Goal: Information Seeking & Learning: Learn about a topic

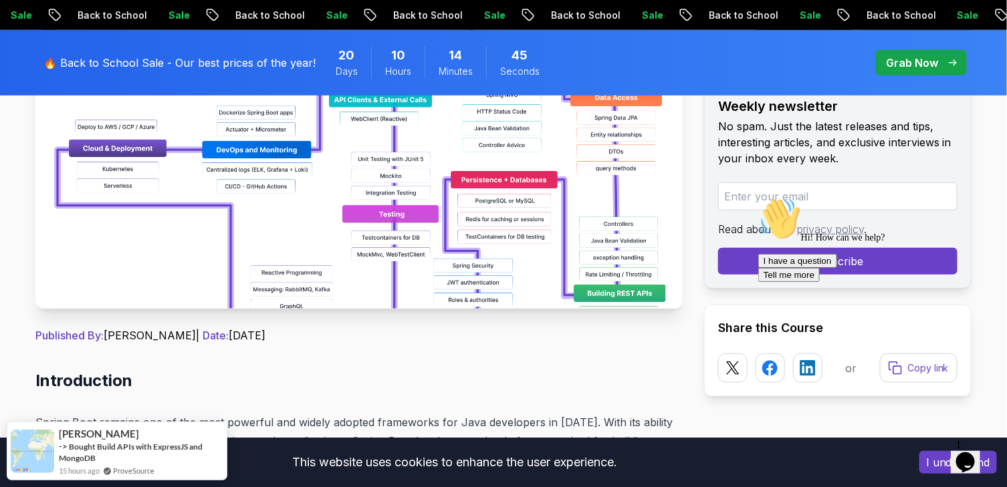
scroll to position [401, 0]
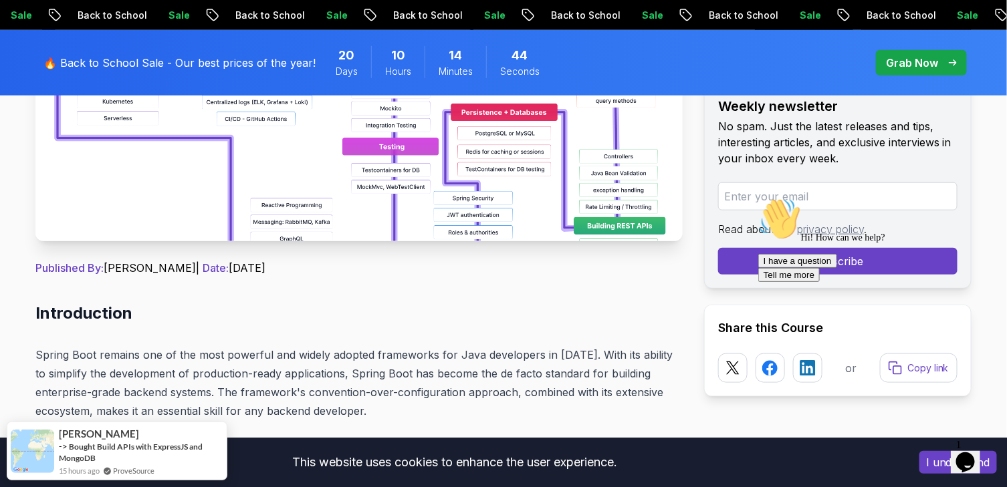
click at [397, 176] on img at bounding box center [358, 91] width 647 height 301
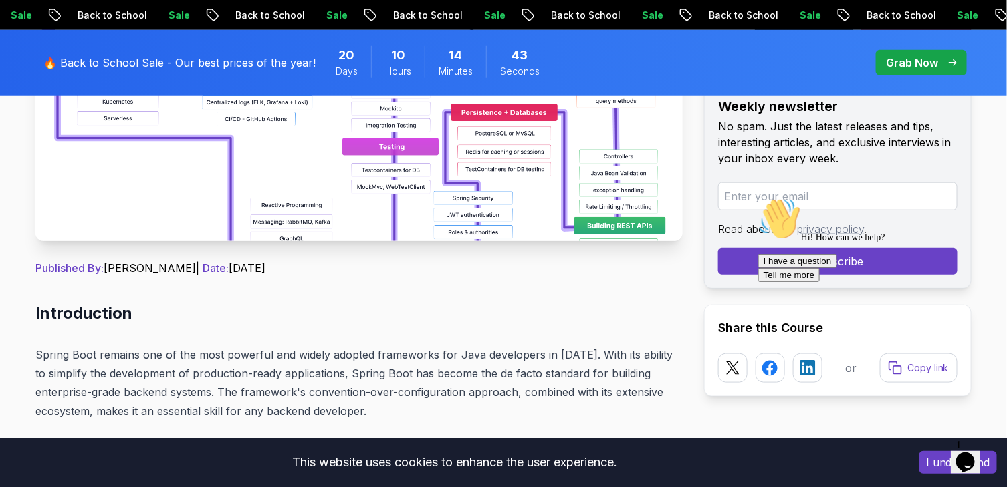
click at [397, 176] on img at bounding box center [358, 91] width 647 height 301
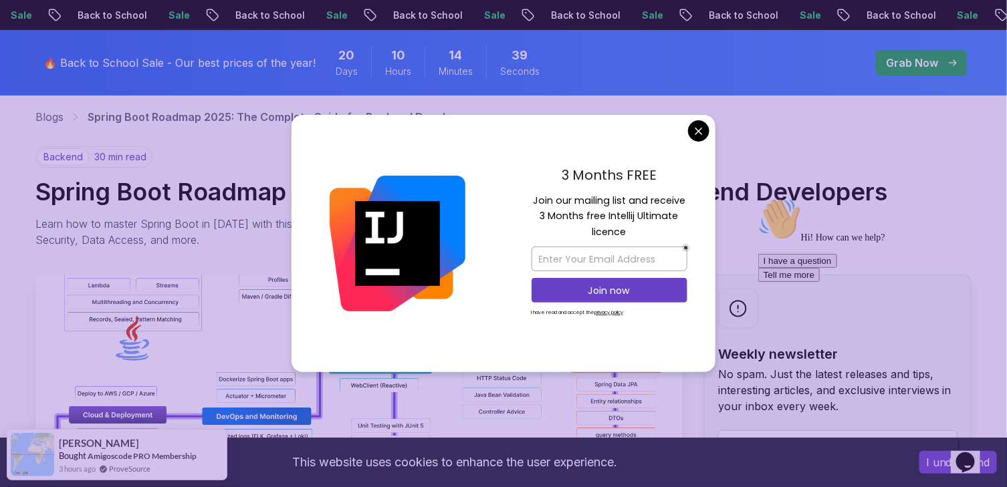
scroll to position [66, 0]
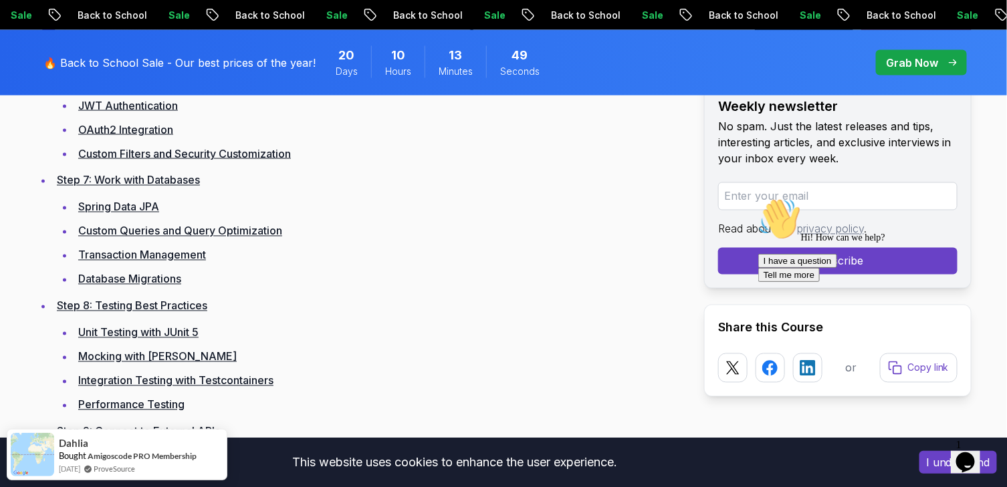
scroll to position [2673, 0]
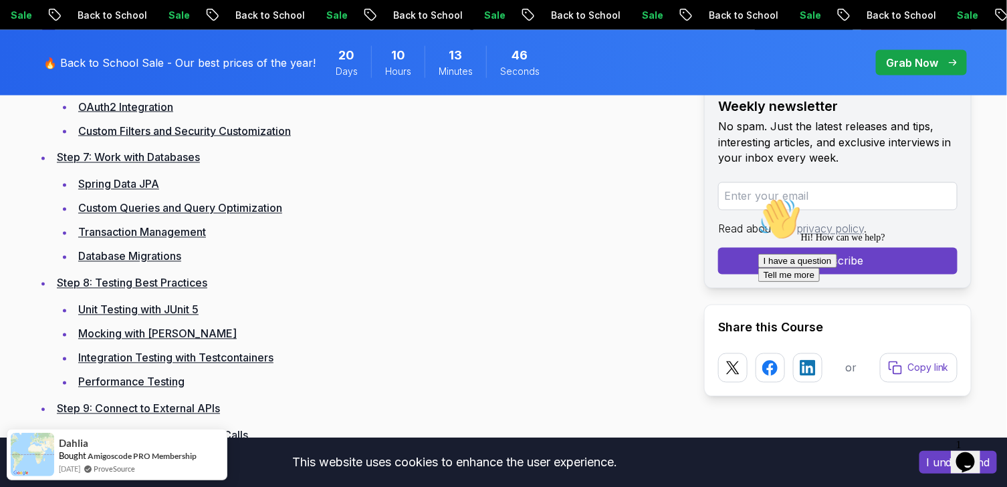
click at [185, 309] on link "Unit Testing with JUnit 5" at bounding box center [138, 309] width 120 height 13
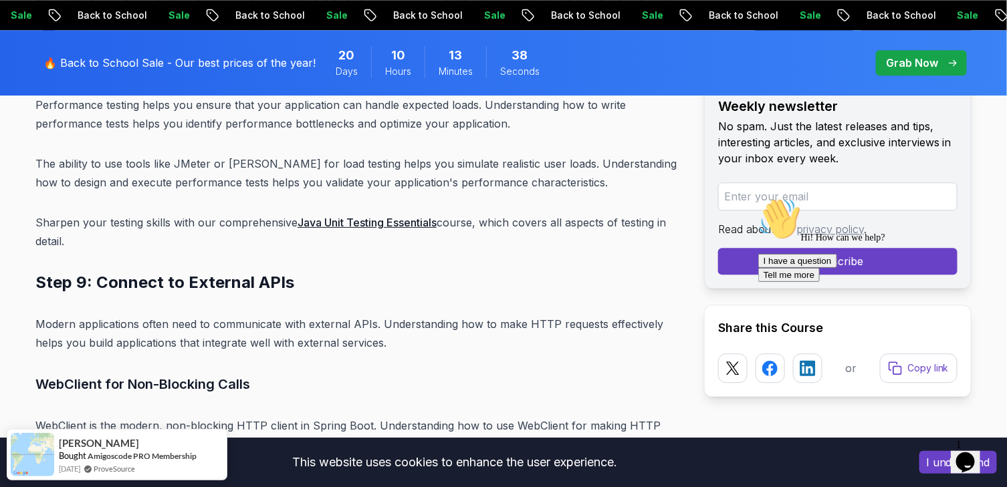
scroll to position [12581, 0]
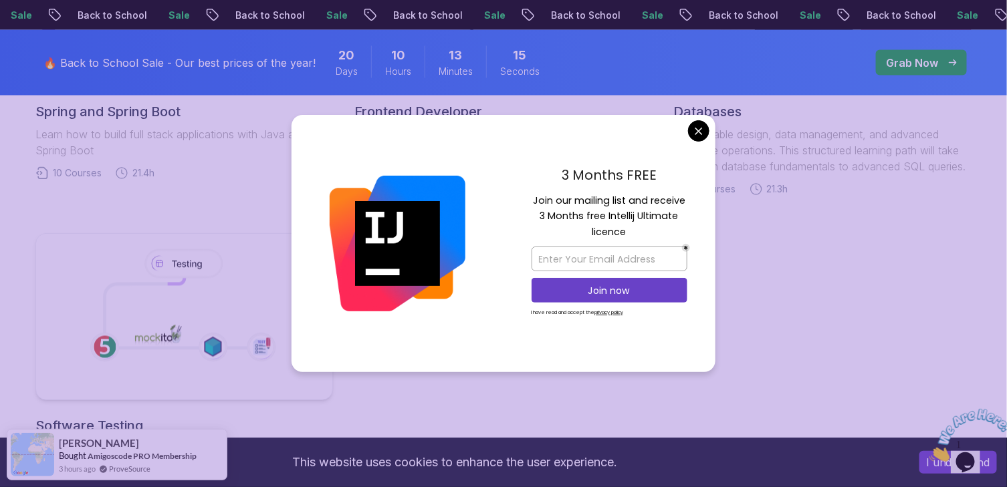
scroll to position [802, 0]
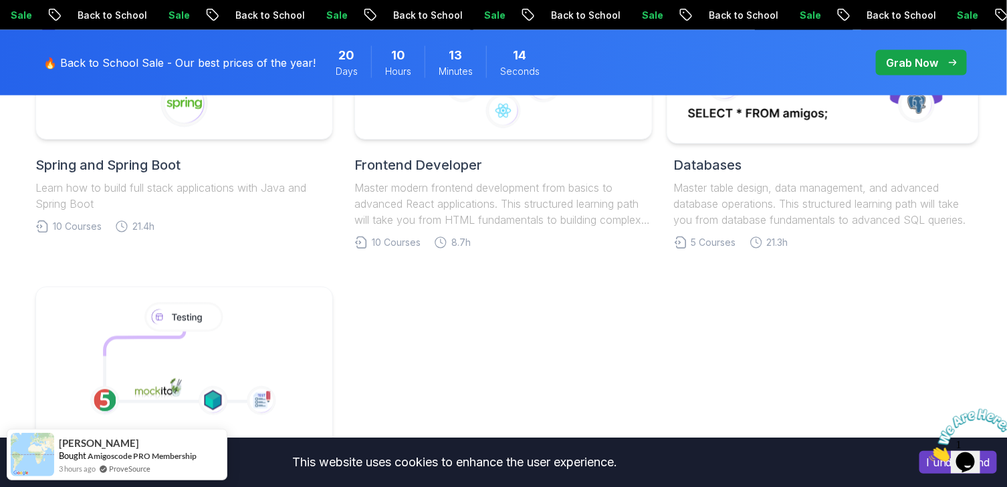
click at [702, 138] on body "Sale Back to School Sale Back to School Sale Back to School Sale Back to School…" at bounding box center [503, 238] width 1007 height 2081
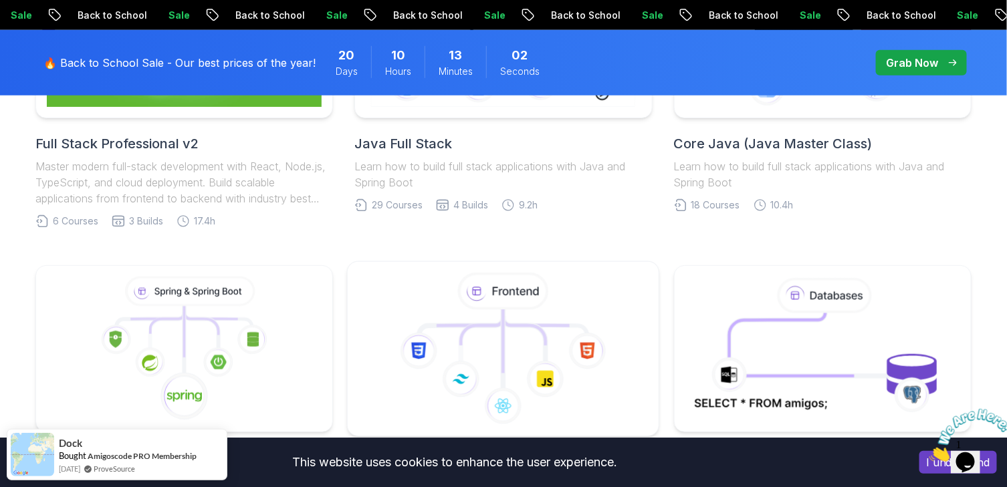
scroll to position [535, 0]
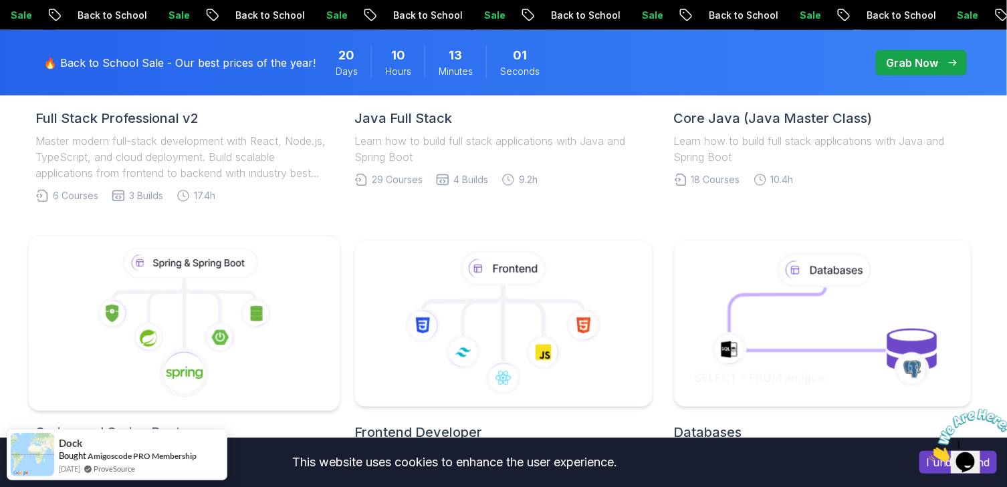
click at [291, 328] on icon at bounding box center [184, 324] width 289 height 152
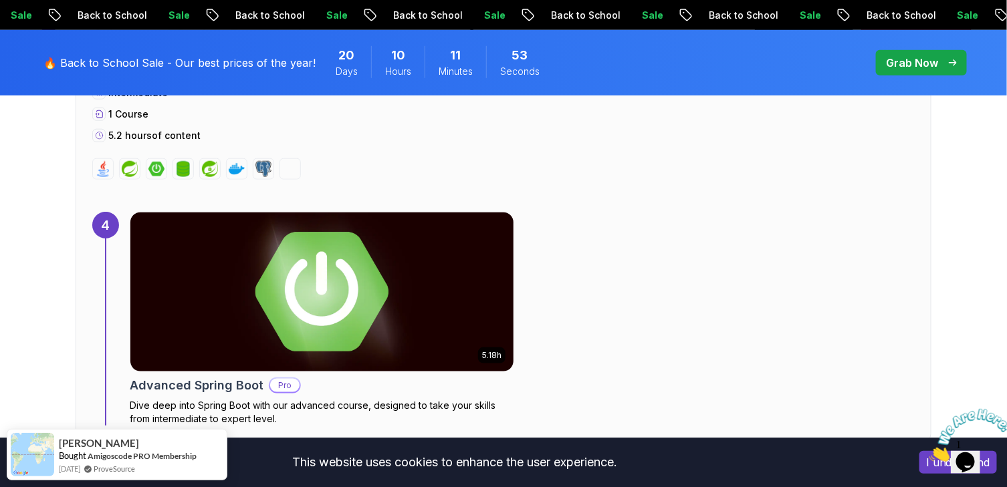
scroll to position [2339, 0]
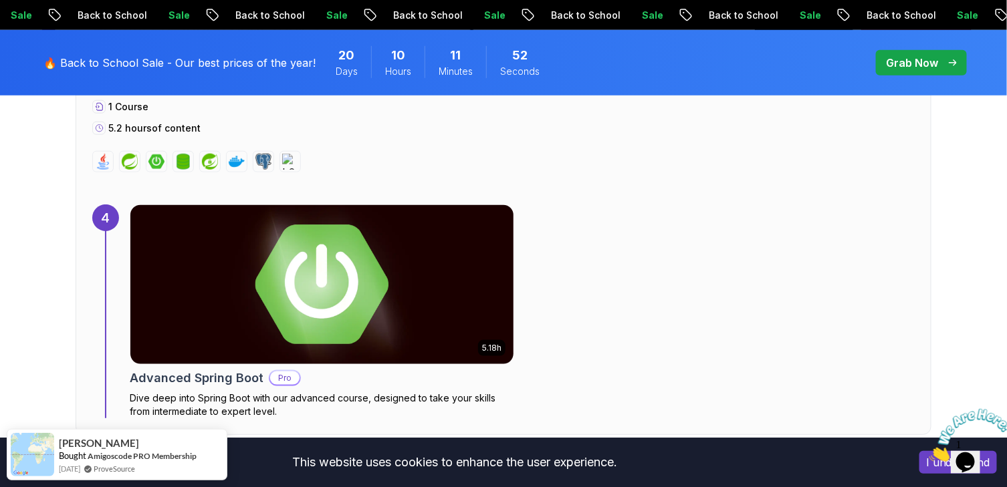
click at [341, 303] on img at bounding box center [322, 284] width 402 height 167
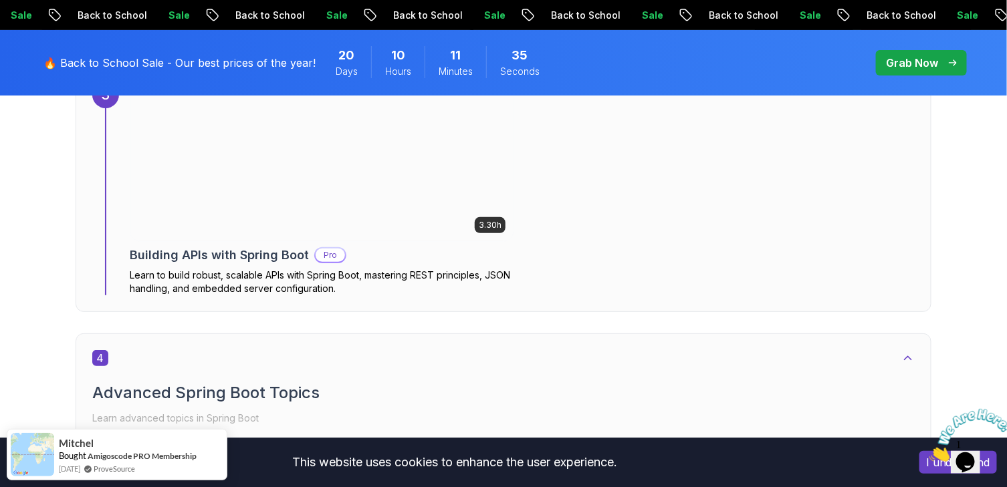
scroll to position [1604, 0]
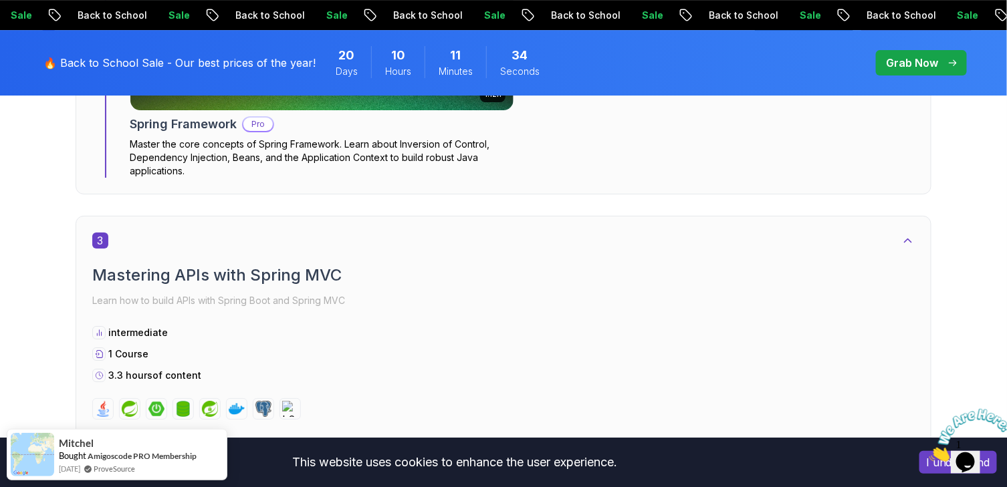
click at [924, 65] on p "Grab Now" at bounding box center [912, 63] width 52 height 16
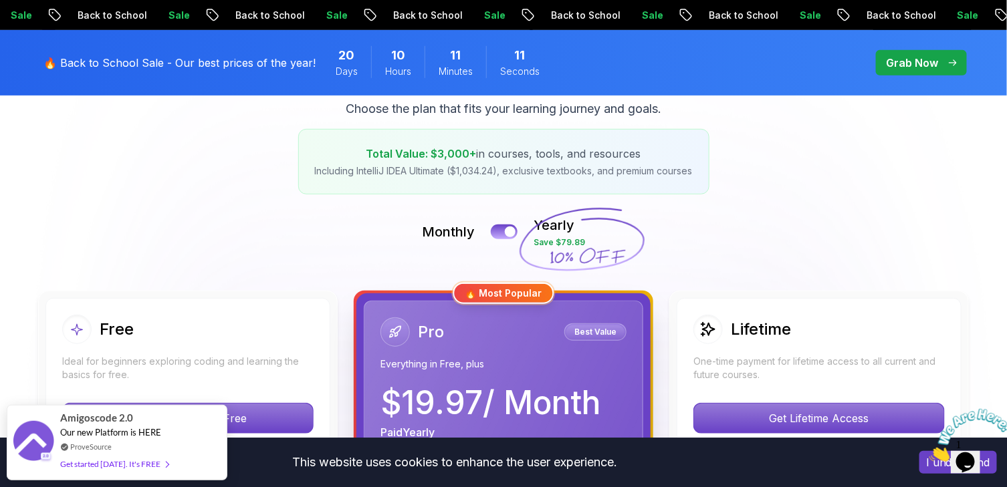
scroll to position [67, 0]
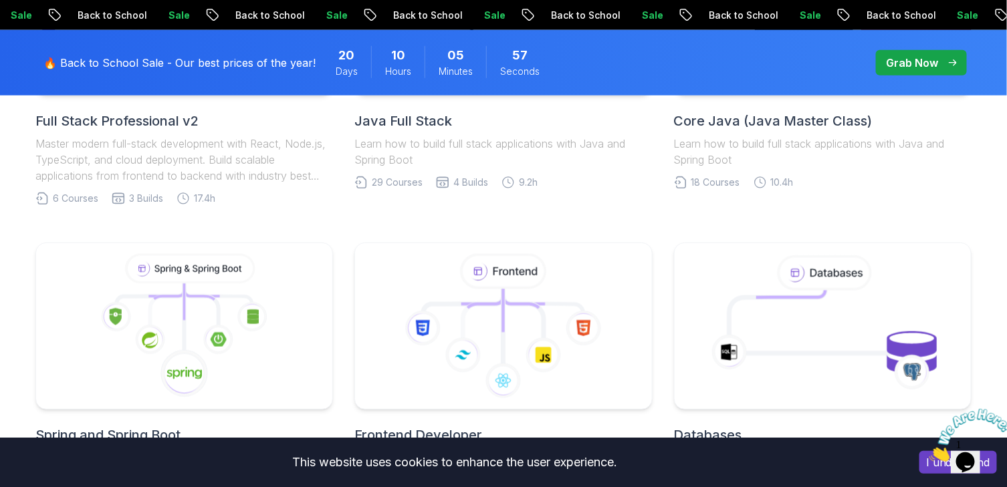
scroll to position [535, 0]
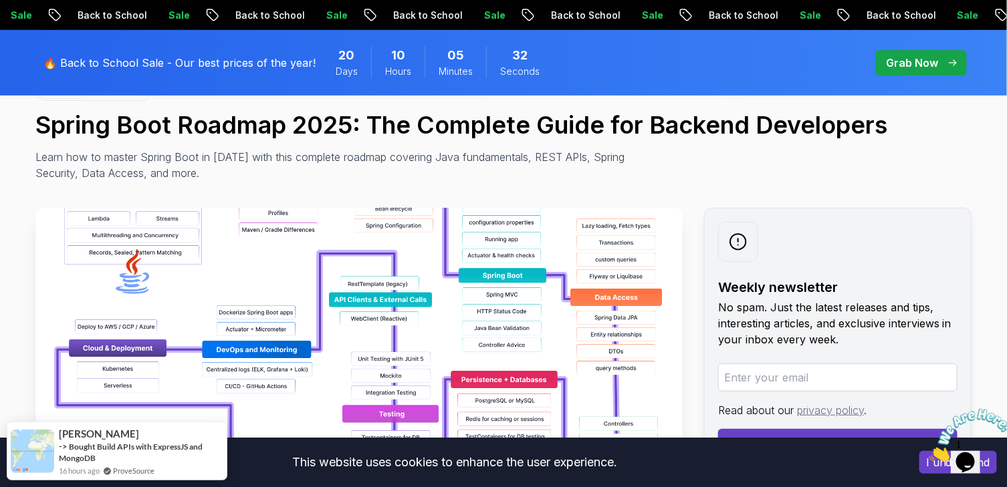
click at [325, 267] on img at bounding box center [358, 358] width 647 height 301
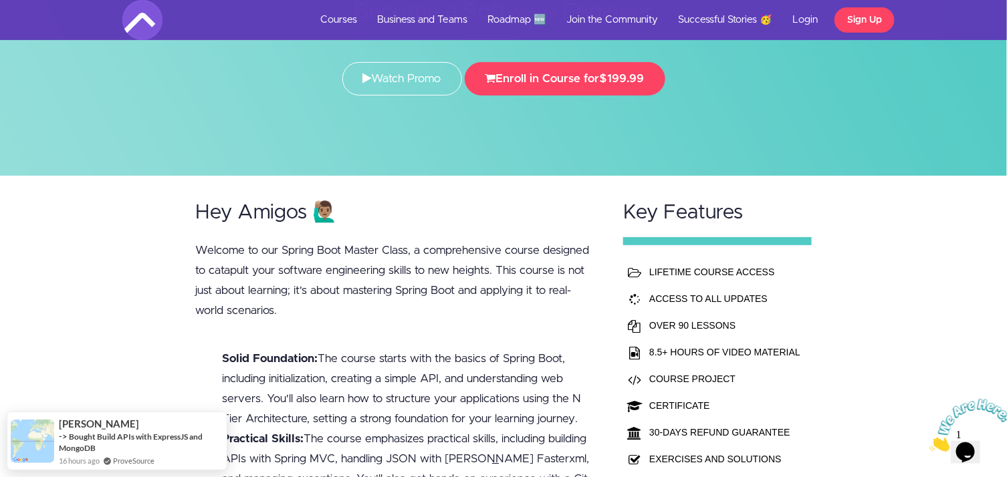
scroll to position [134, 0]
